Goal: Information Seeking & Learning: Check status

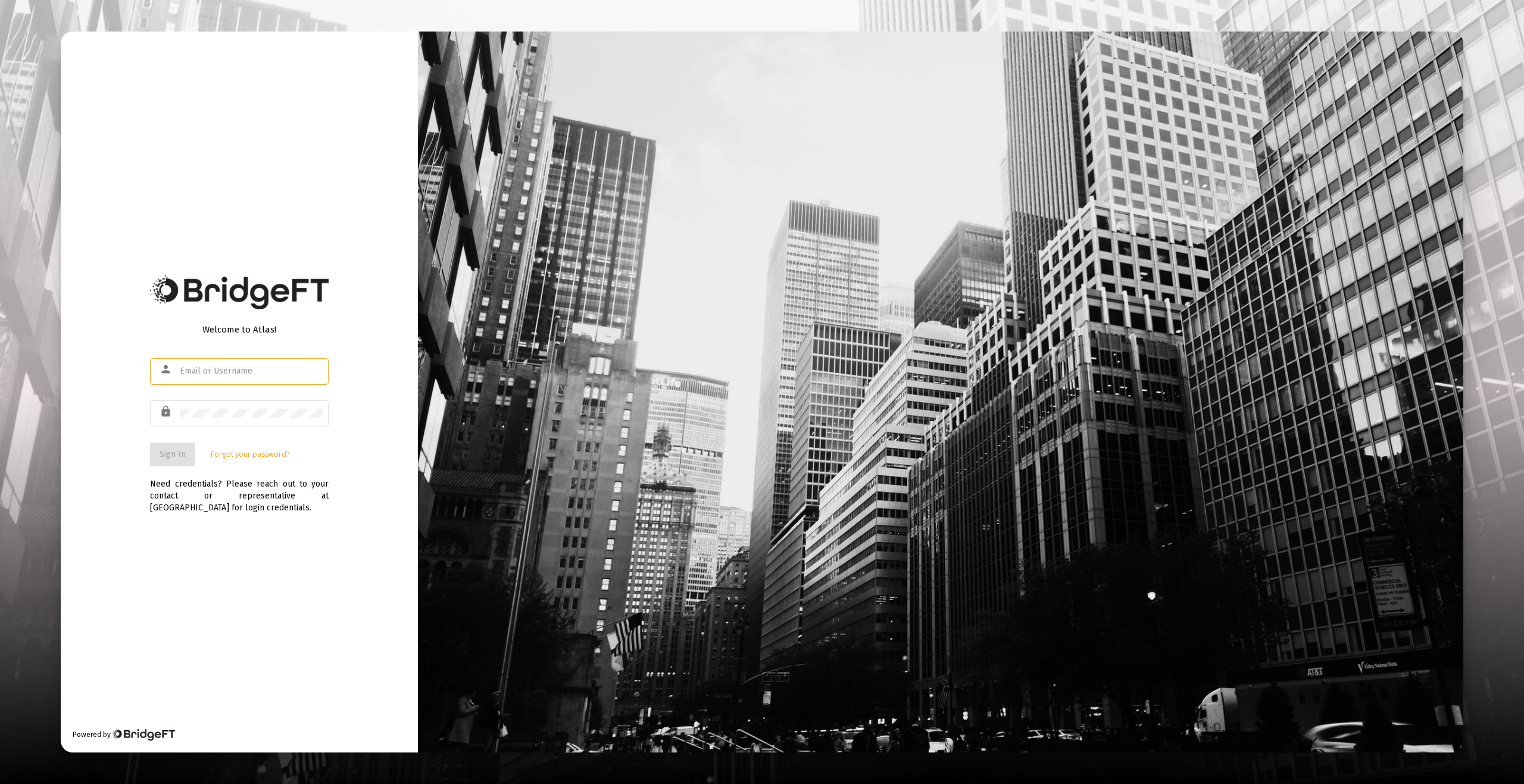
type input "[EMAIL_ADDRESS][DOMAIN_NAME]"
click at [98, 428] on div "Welcome to Atlas! person [EMAIL_ADDRESS][DOMAIN_NAME] lock Sign In Forgot your …" at bounding box center [239, 393] width 357 height 722
click at [166, 446] on button "Sign In" at bounding box center [172, 455] width 45 height 24
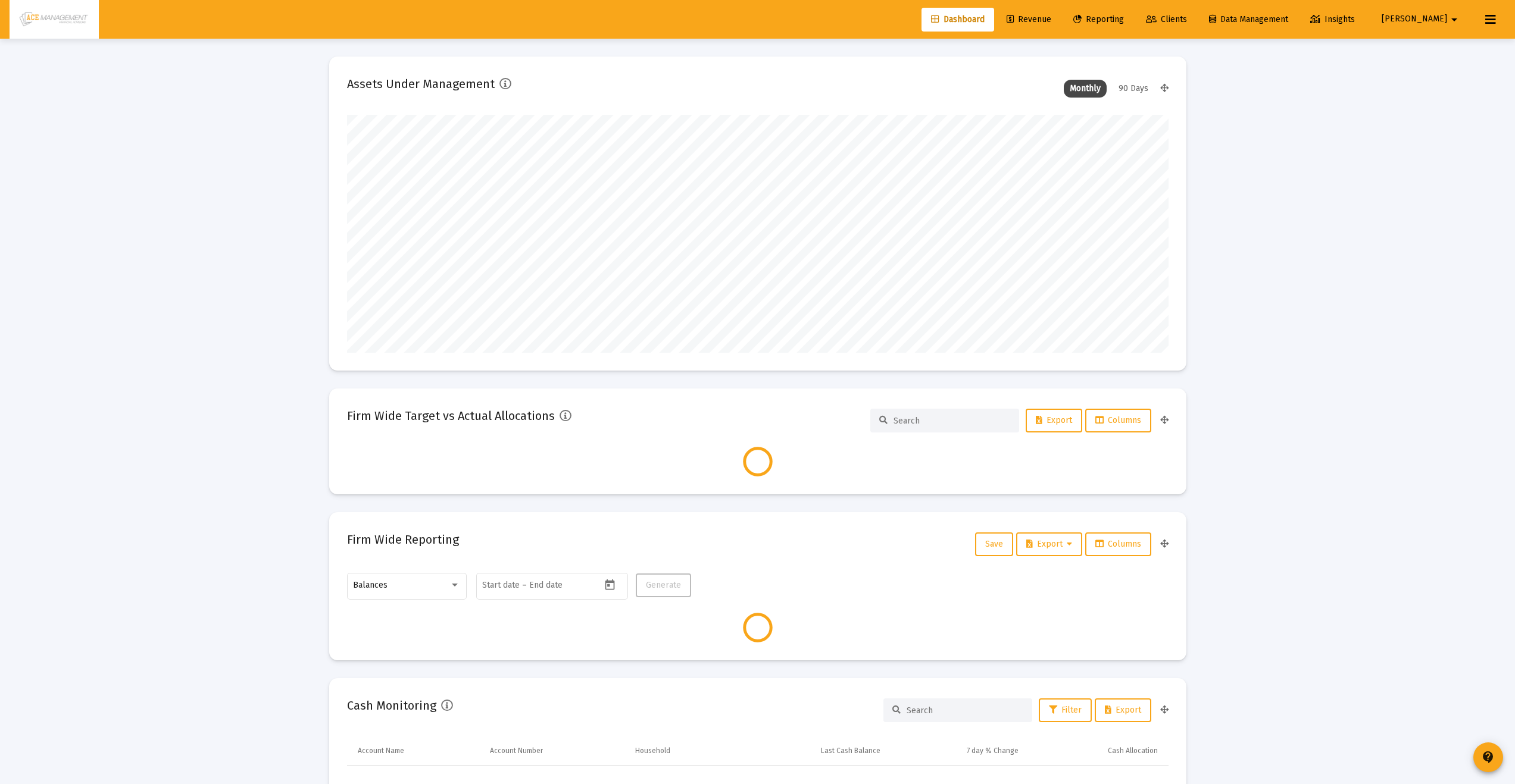
scroll to position [238, 821]
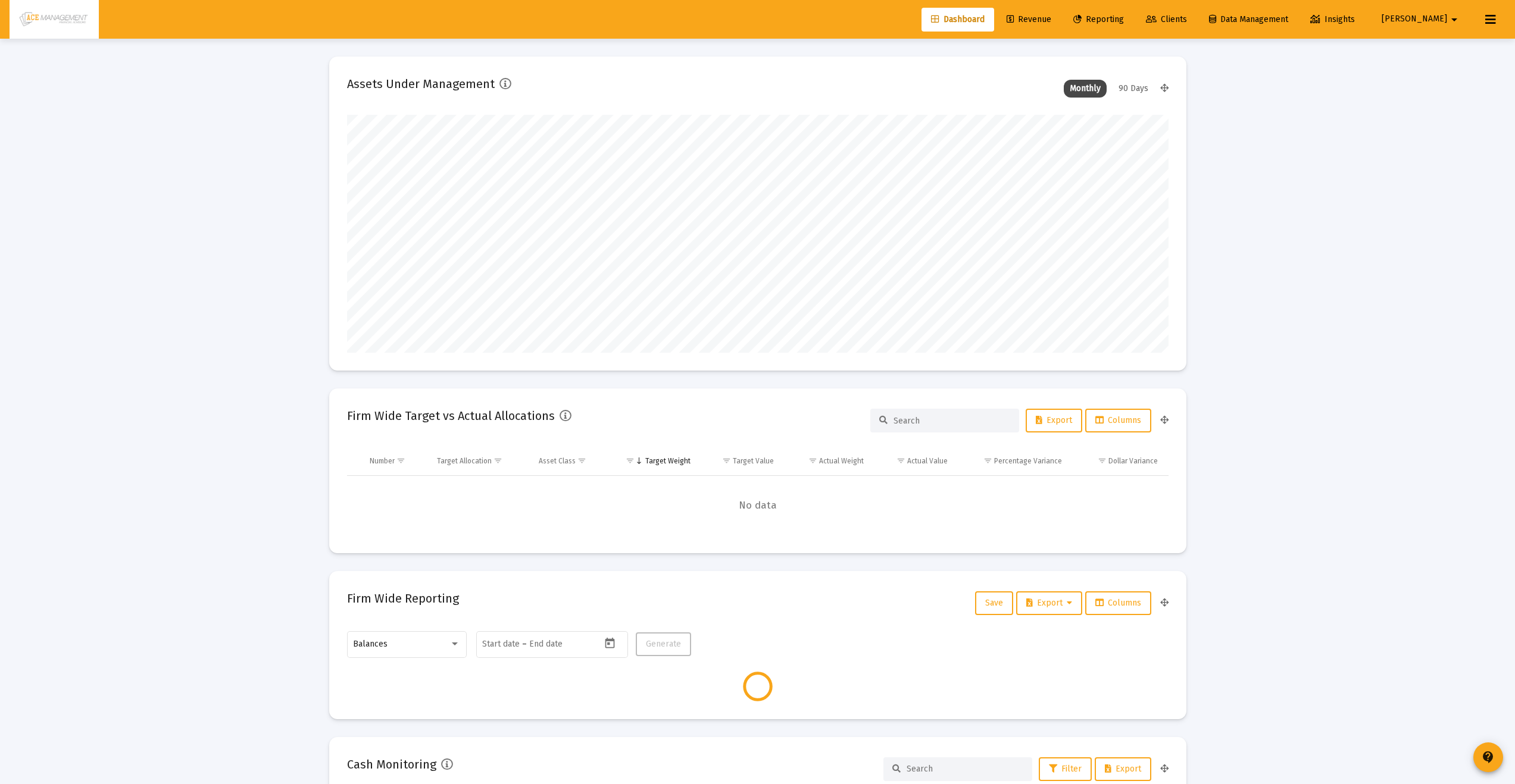
type input "[DATE]"
click at [1124, 17] on span "Reporting" at bounding box center [1099, 19] width 50 height 10
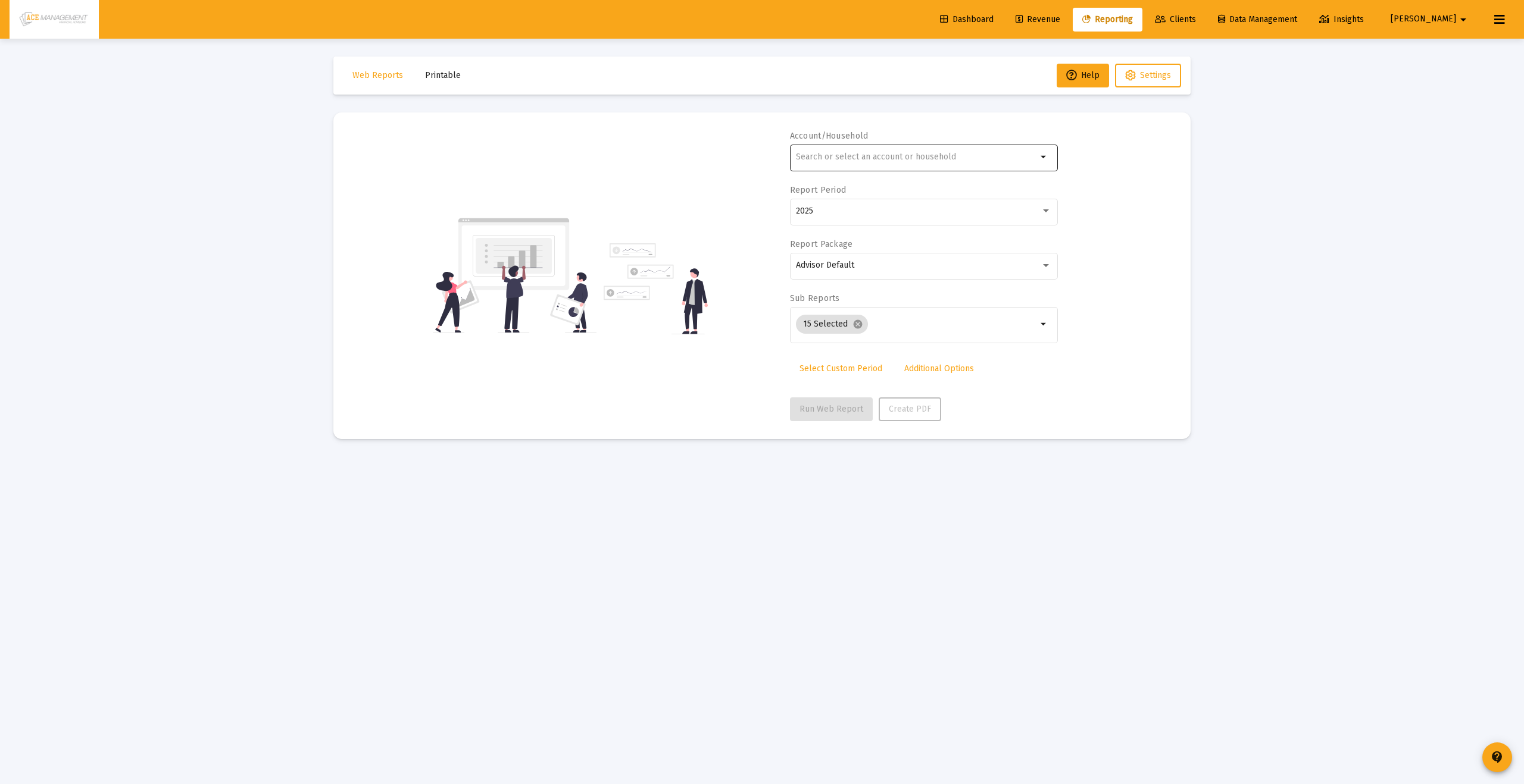
click at [911, 160] on input "text" at bounding box center [917, 157] width 241 height 10
click at [855, 252] on span "XXXXX 688 [PERSON_NAME] IRA" at bounding box center [928, 251] width 239 height 29
type input "[PERSON_NAME] IRA"
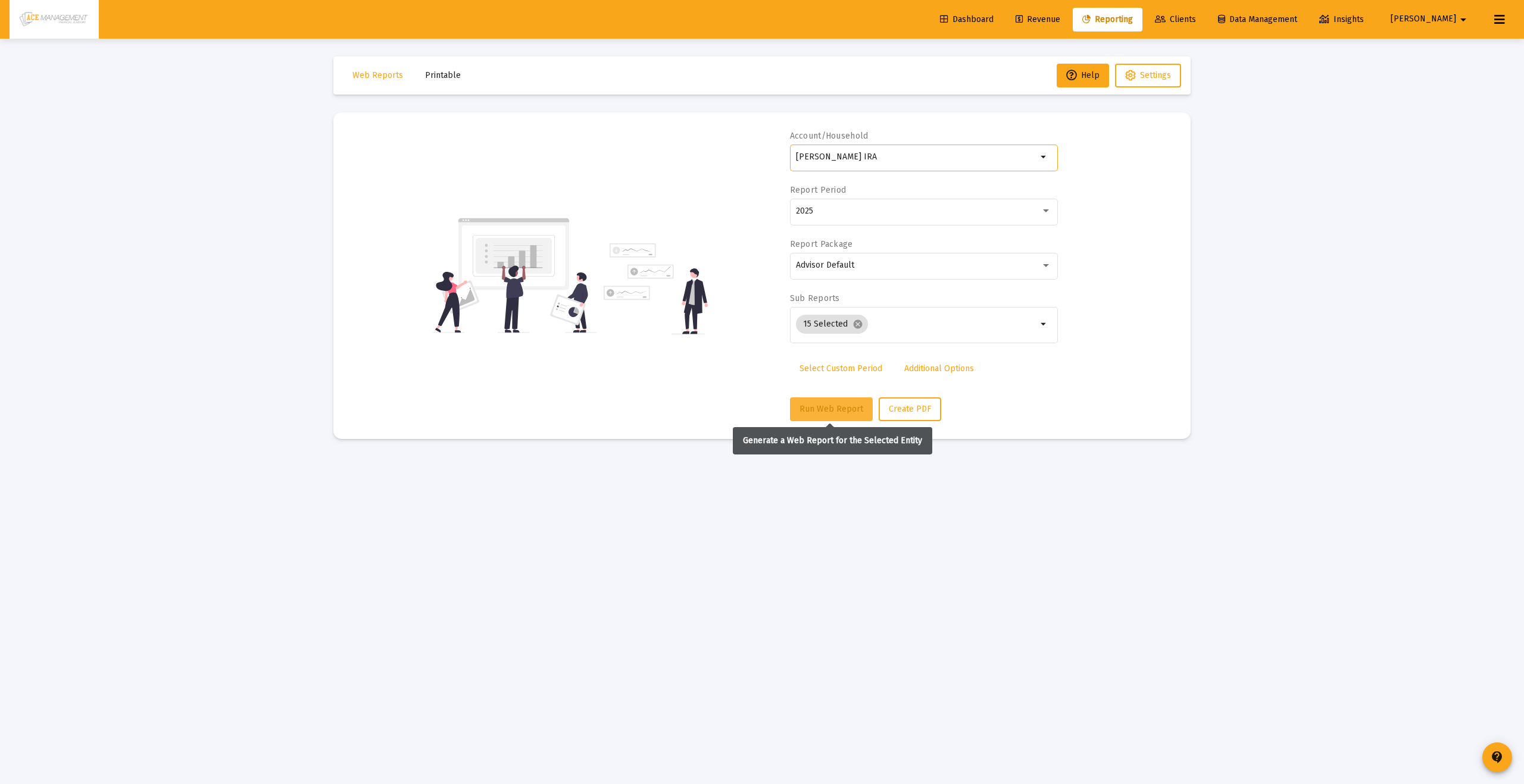
click at [814, 408] on span "Run Web Report" at bounding box center [832, 409] width 64 height 10
select select "View all"
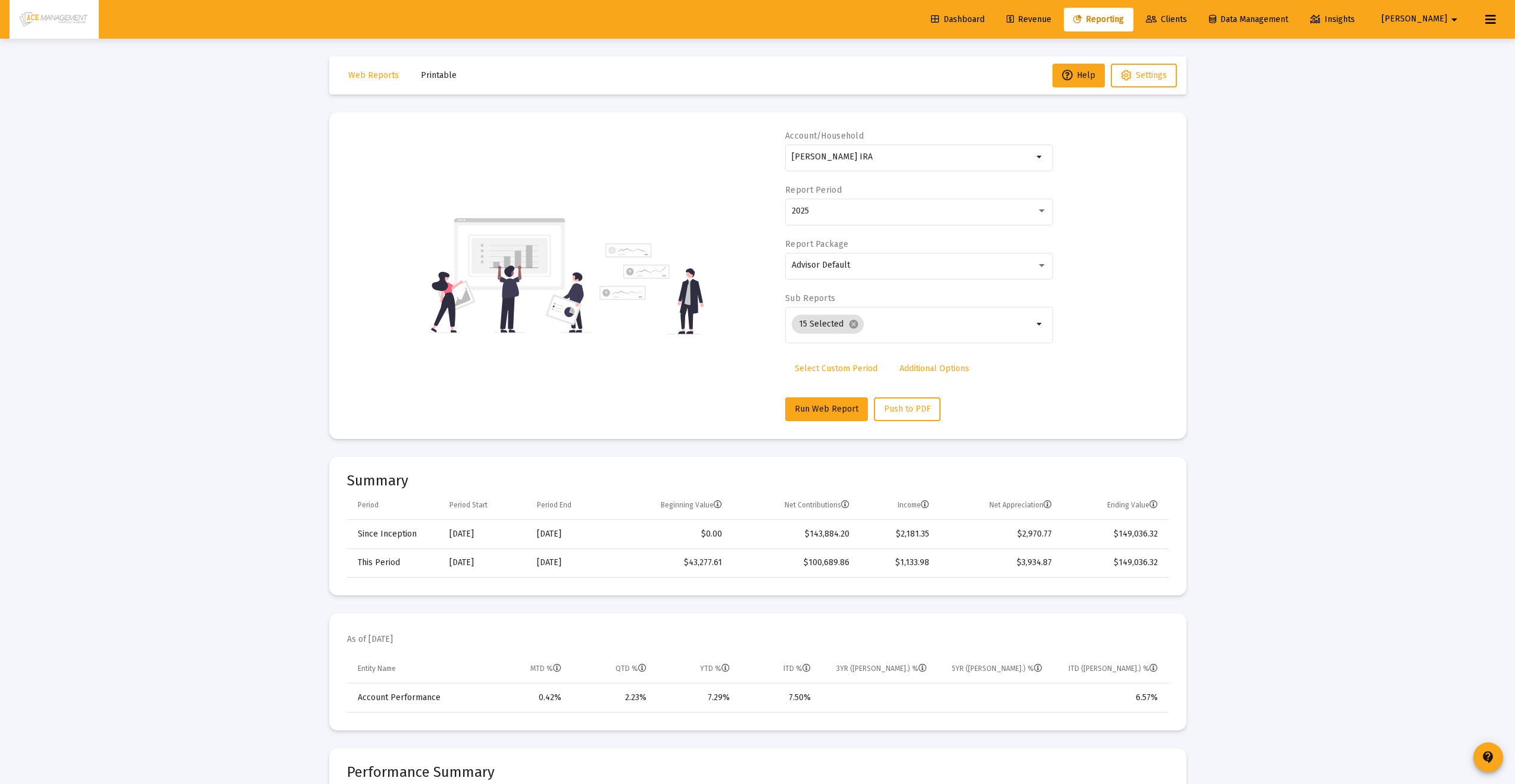
click at [897, 561] on td "$1,133.98" at bounding box center [897, 563] width 79 height 29
click at [912, 560] on td "$1,133.98" at bounding box center [897, 563] width 79 height 29
click at [1039, 561] on td "$3,934.87" at bounding box center [999, 563] width 124 height 29
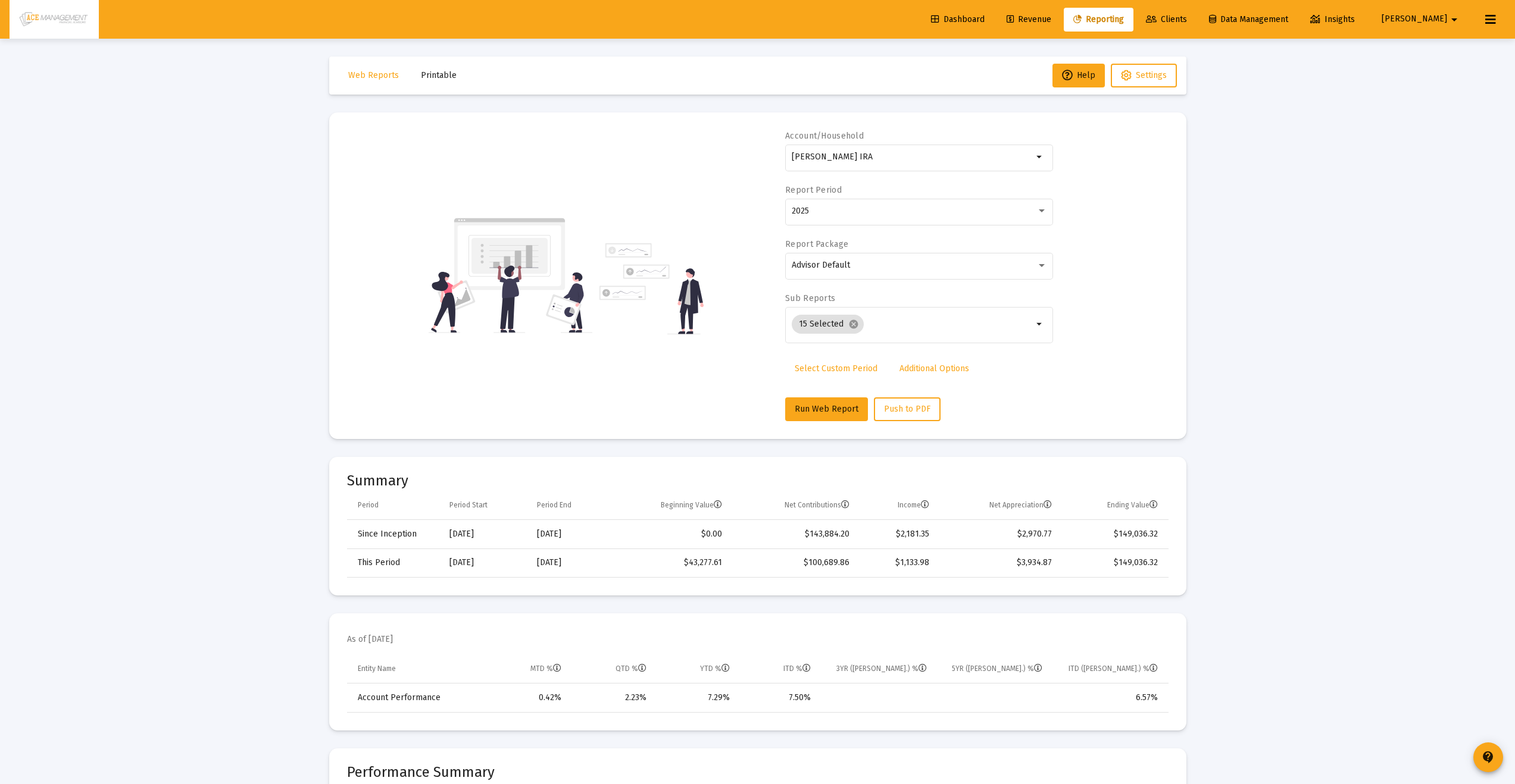
click at [718, 699] on div "7.29%" at bounding box center [696, 698] width 67 height 12
drag, startPoint x: 931, startPoint y: 561, endPoint x: 900, endPoint y: 558, distance: 31.1
click at [900, 558] on td "$1,133.98" at bounding box center [897, 563] width 79 height 29
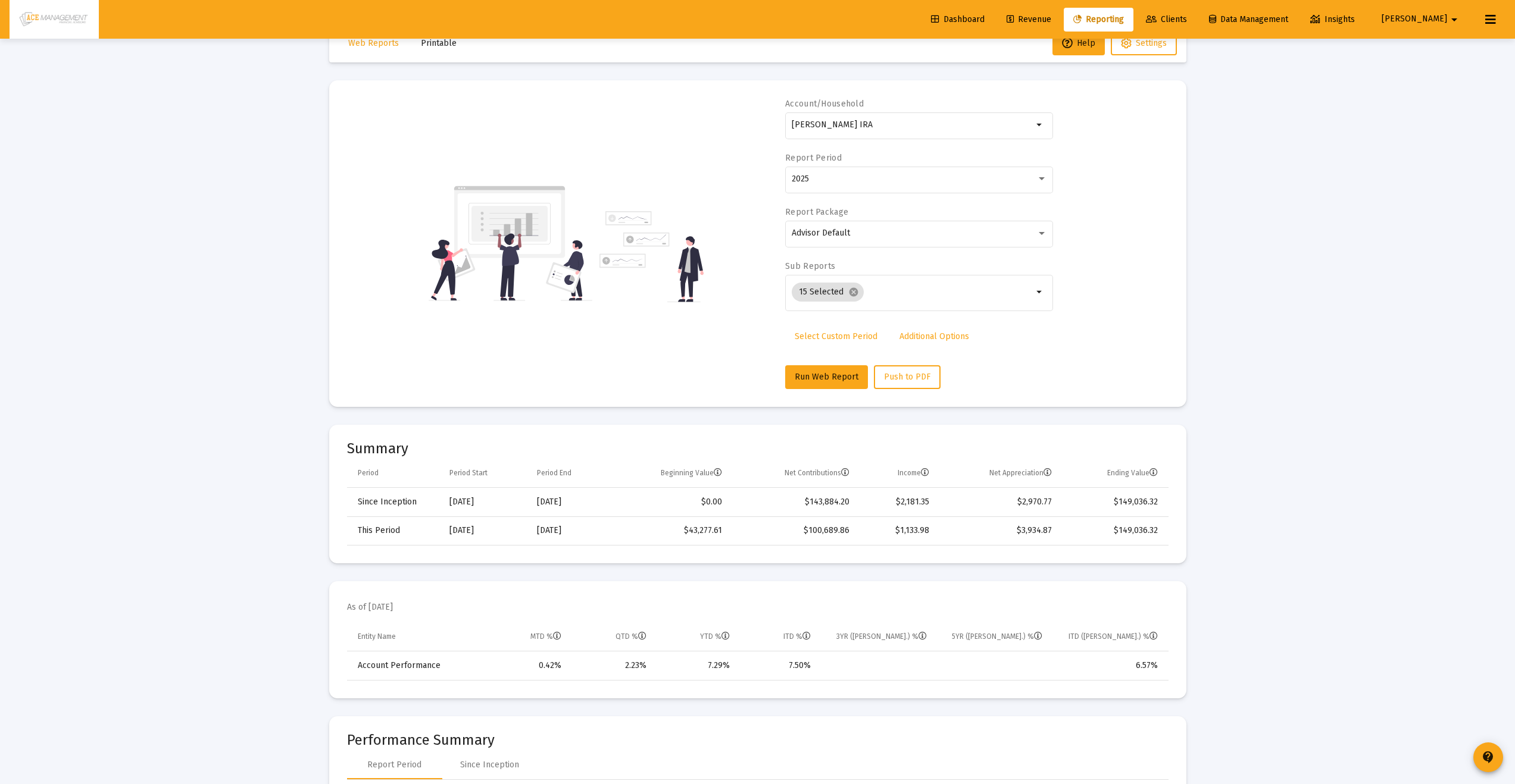
scroll to position [128, 0]
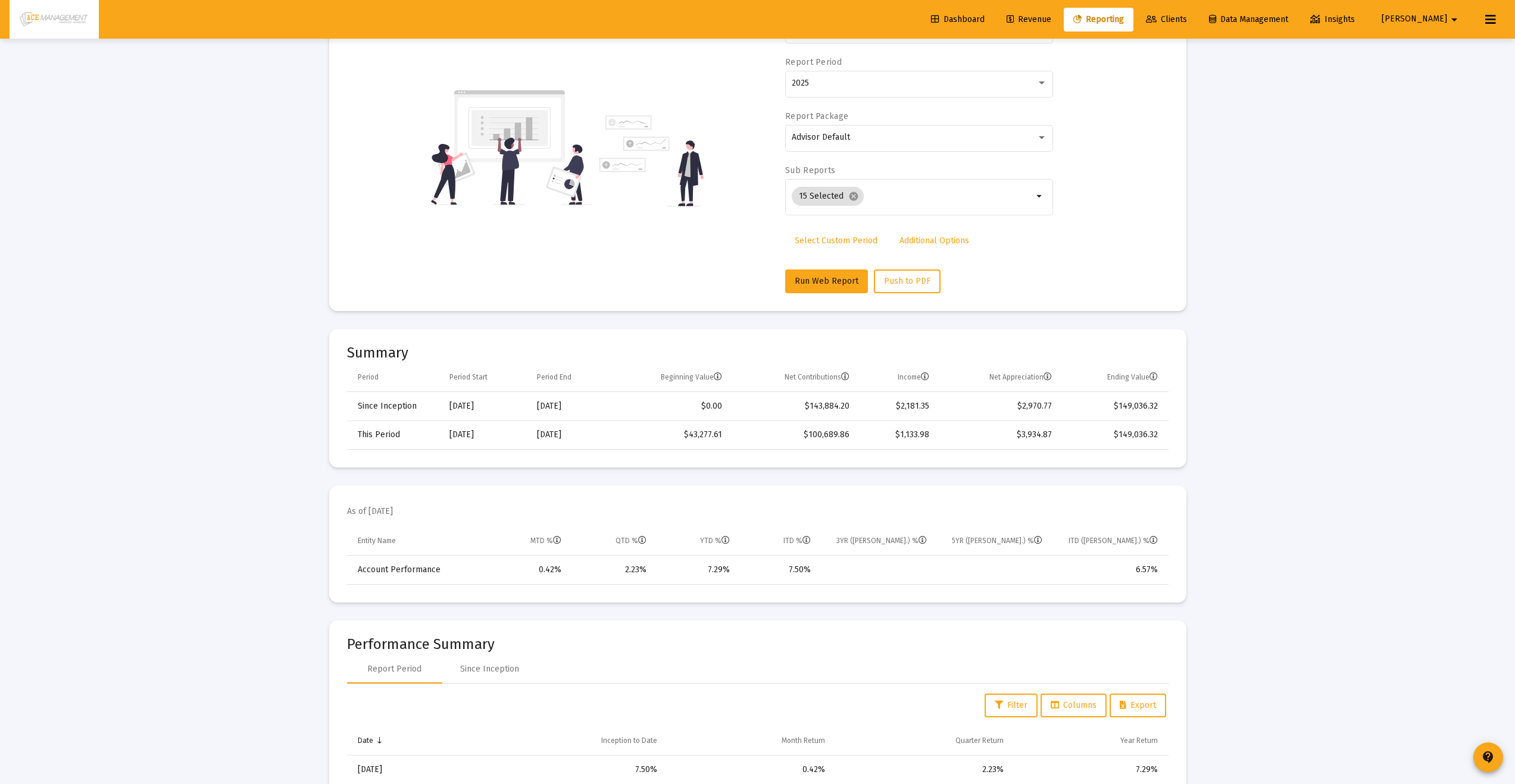
click at [912, 431] on td "$1,133.98" at bounding box center [897, 435] width 79 height 29
drag, startPoint x: 912, startPoint y: 431, endPoint x: 922, endPoint y: 430, distance: 10.0
click at [912, 431] on td "$1,133.98" at bounding box center [897, 435] width 79 height 29
